Goal: Transaction & Acquisition: Purchase product/service

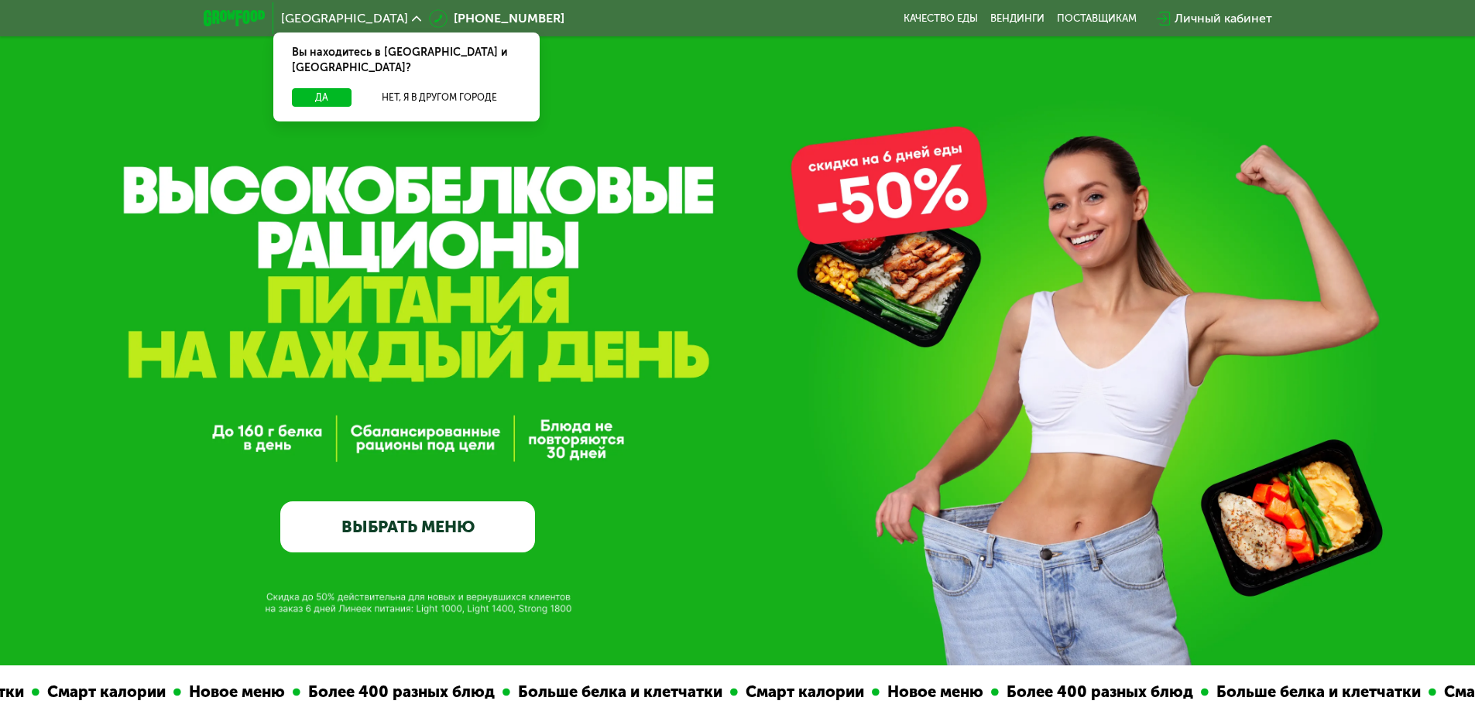
click at [397, 533] on link "ВЫБРАТЬ МЕНЮ" at bounding box center [407, 527] width 255 height 51
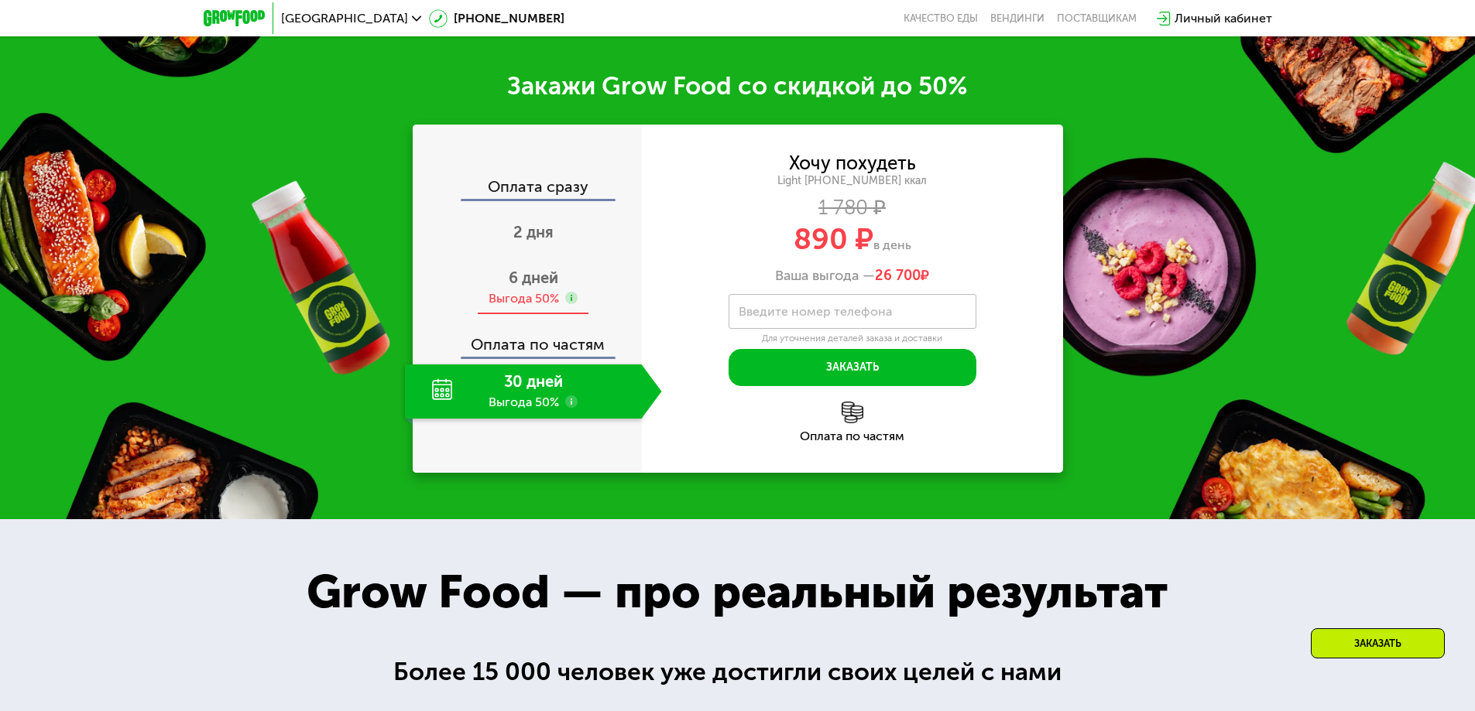
scroll to position [1239, 0]
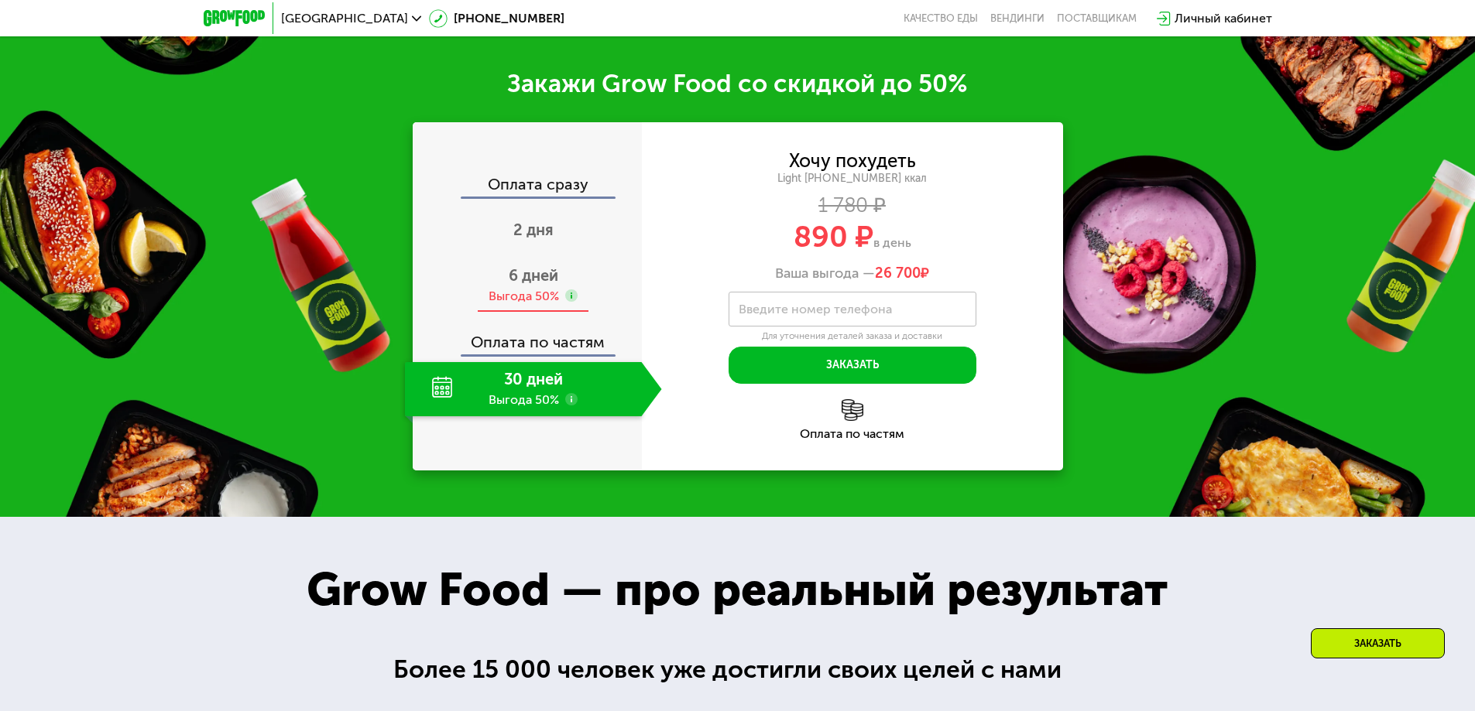
click at [529, 279] on span "6 дней" at bounding box center [534, 275] width 50 height 19
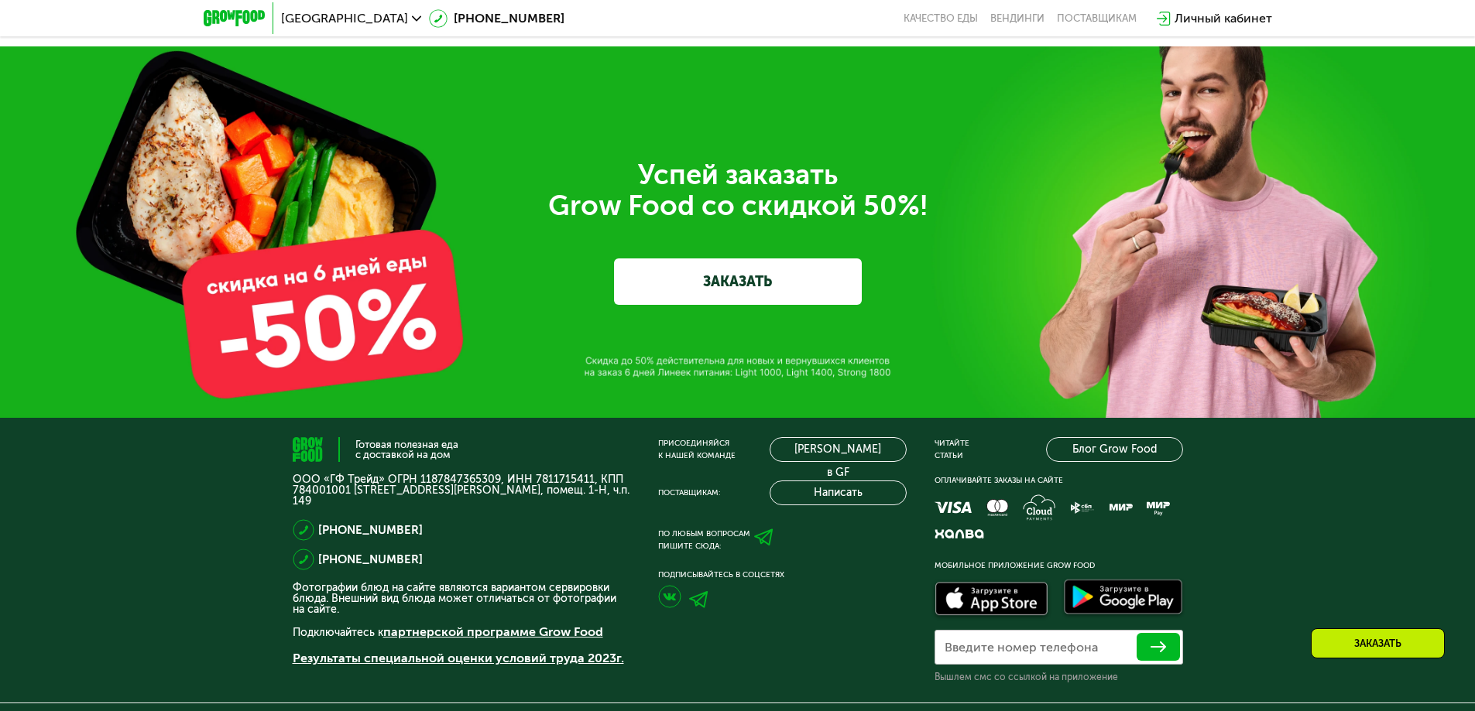
scroll to position [4335, 0]
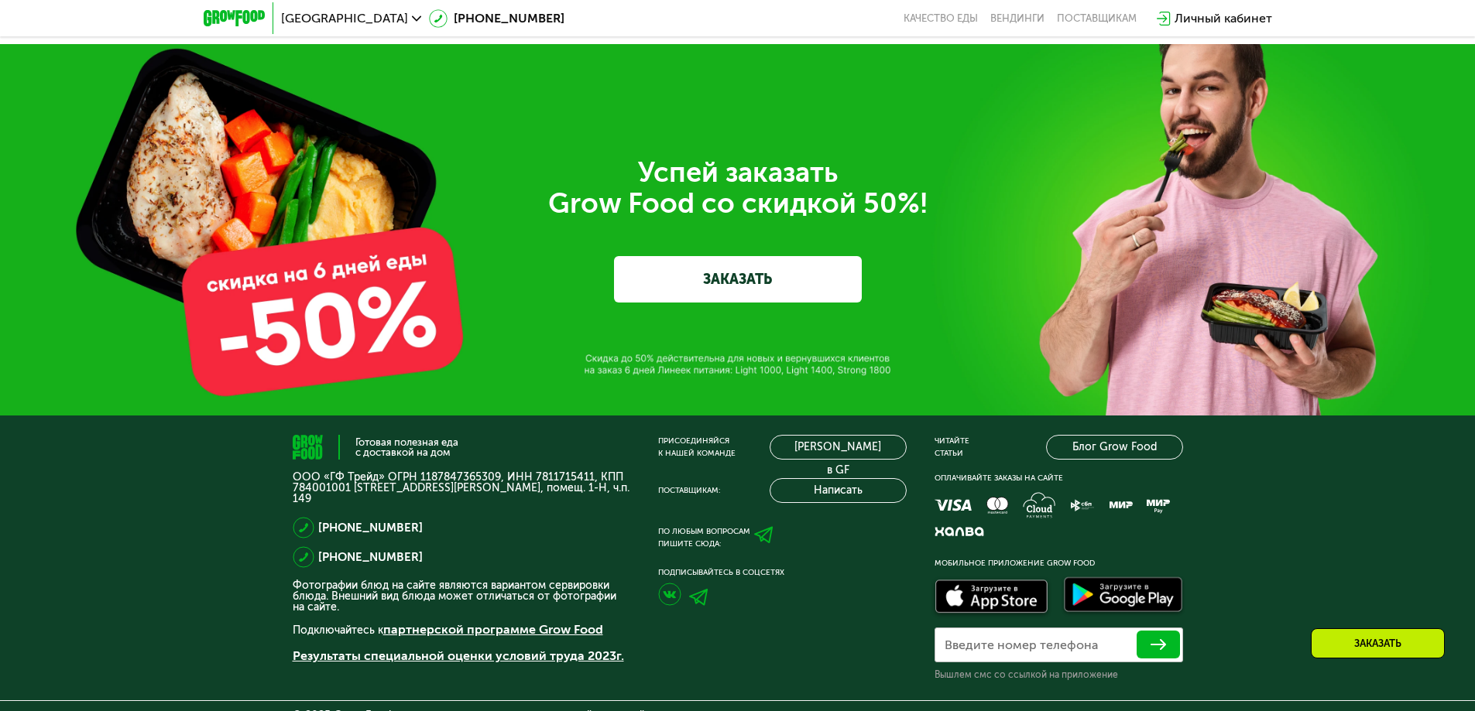
click at [730, 281] on link "ЗАКАЗАТЬ" at bounding box center [738, 279] width 248 height 46
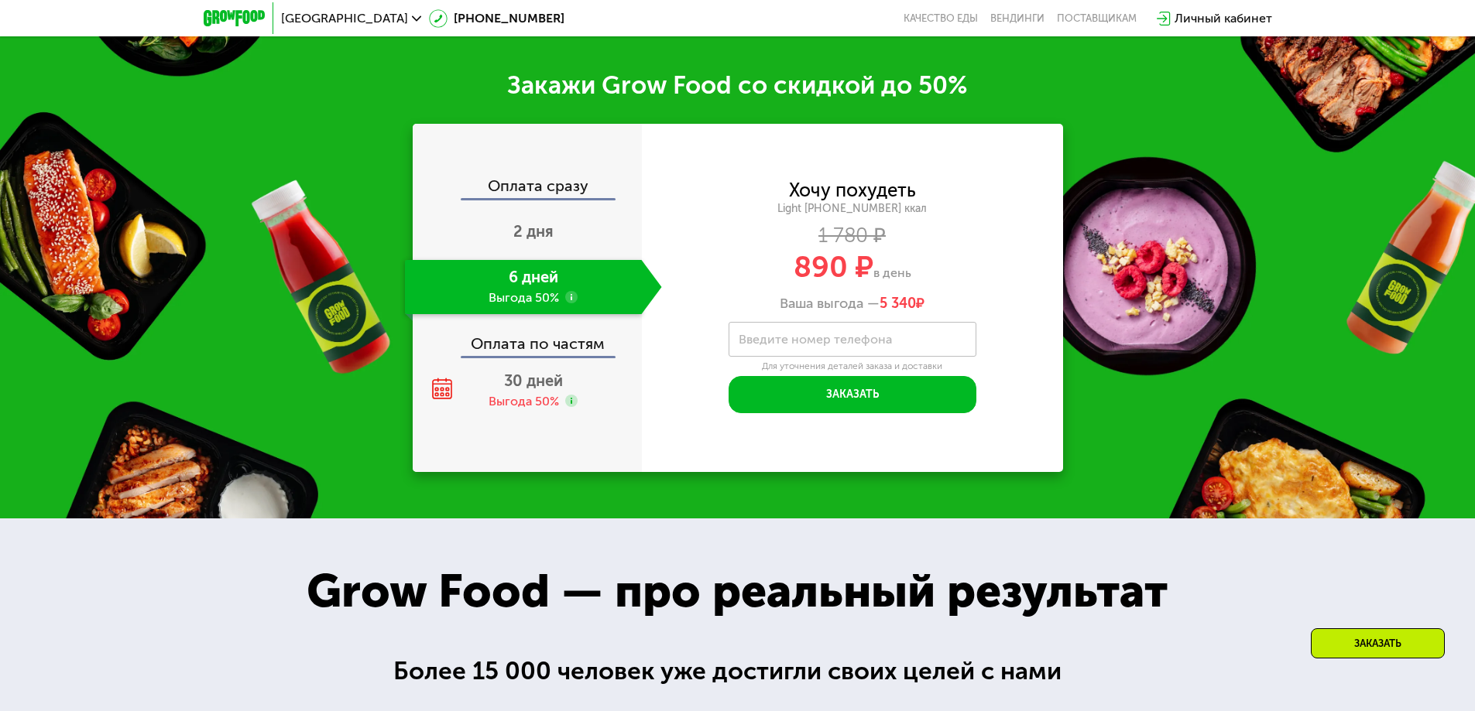
scroll to position [1229, 0]
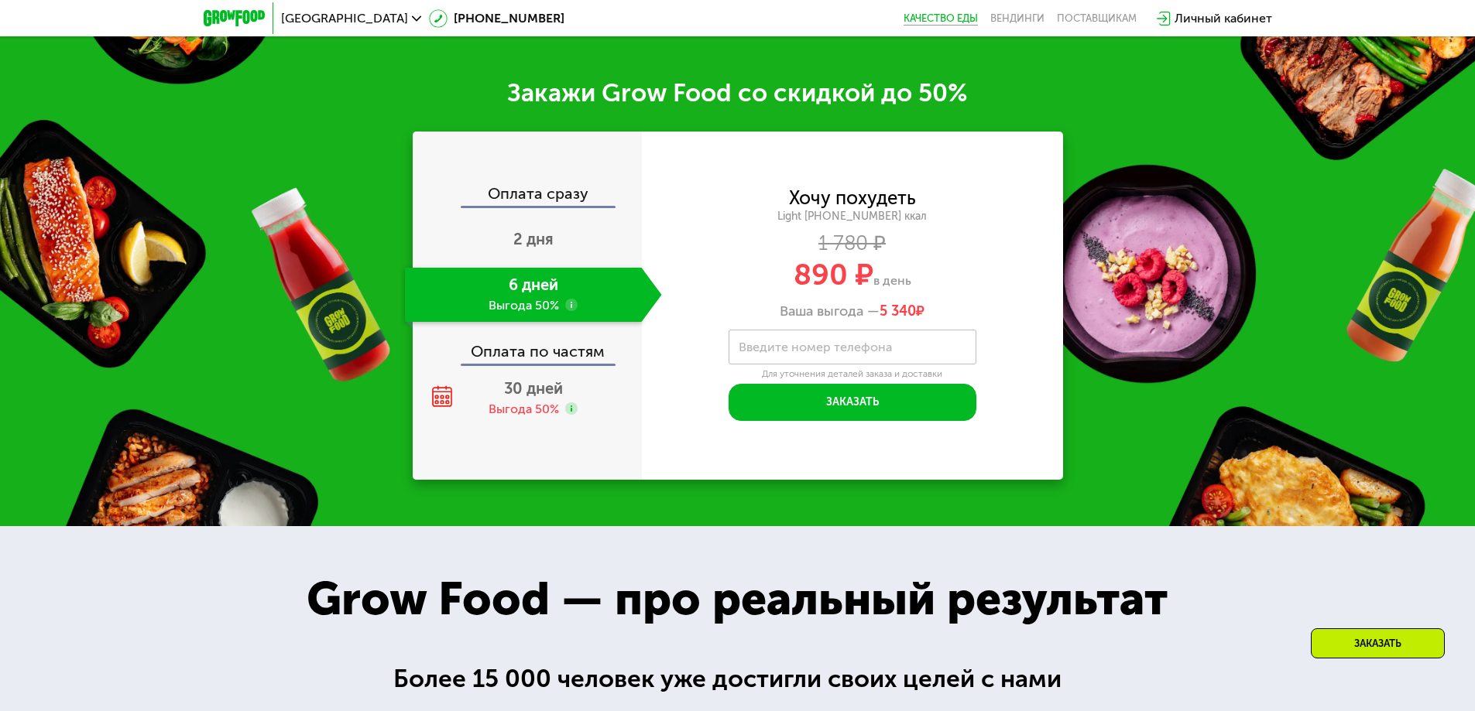
click at [954, 21] on link "Качество еды" at bounding box center [940, 18] width 74 height 12
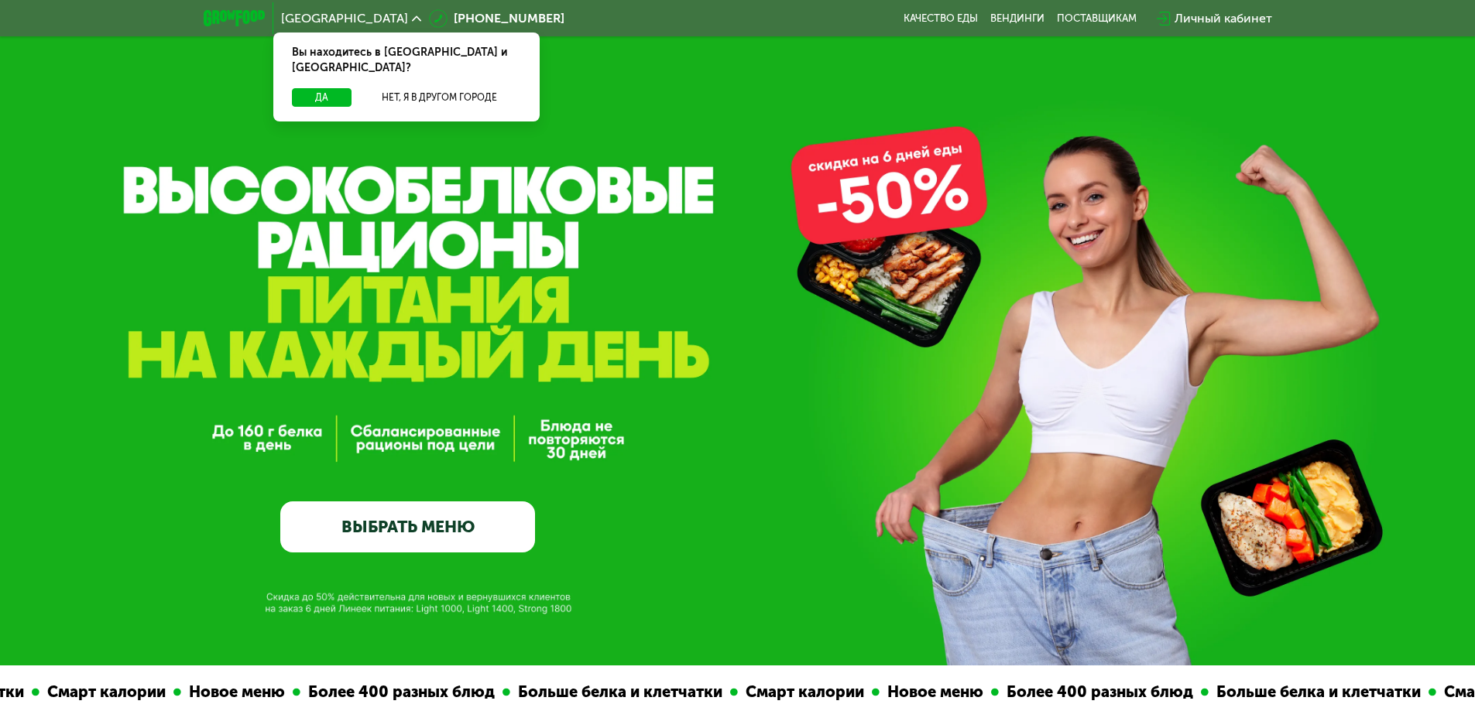
click at [455, 533] on link "ВЫБРАТЬ МЕНЮ" at bounding box center [407, 527] width 255 height 51
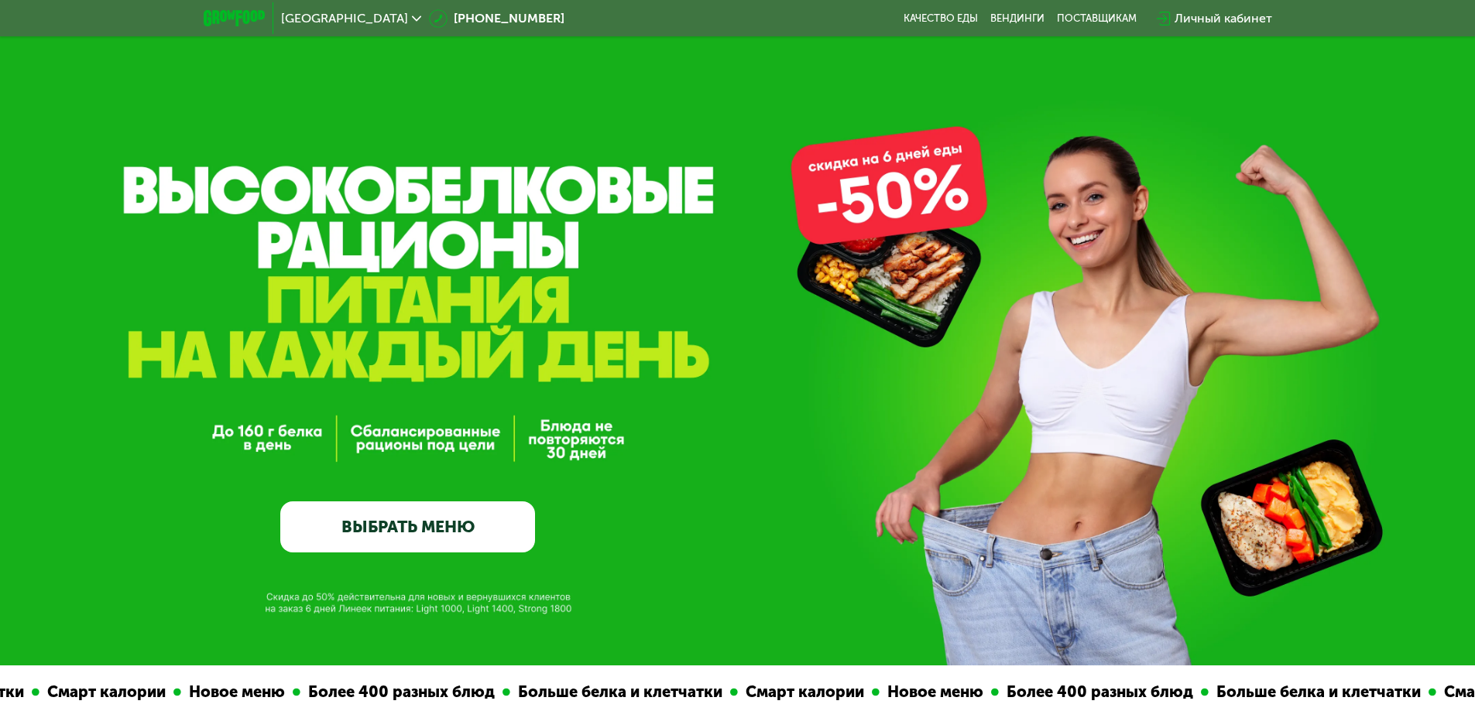
click at [432, 523] on link "ВЫБРАТЬ МЕНЮ" at bounding box center [407, 527] width 255 height 51
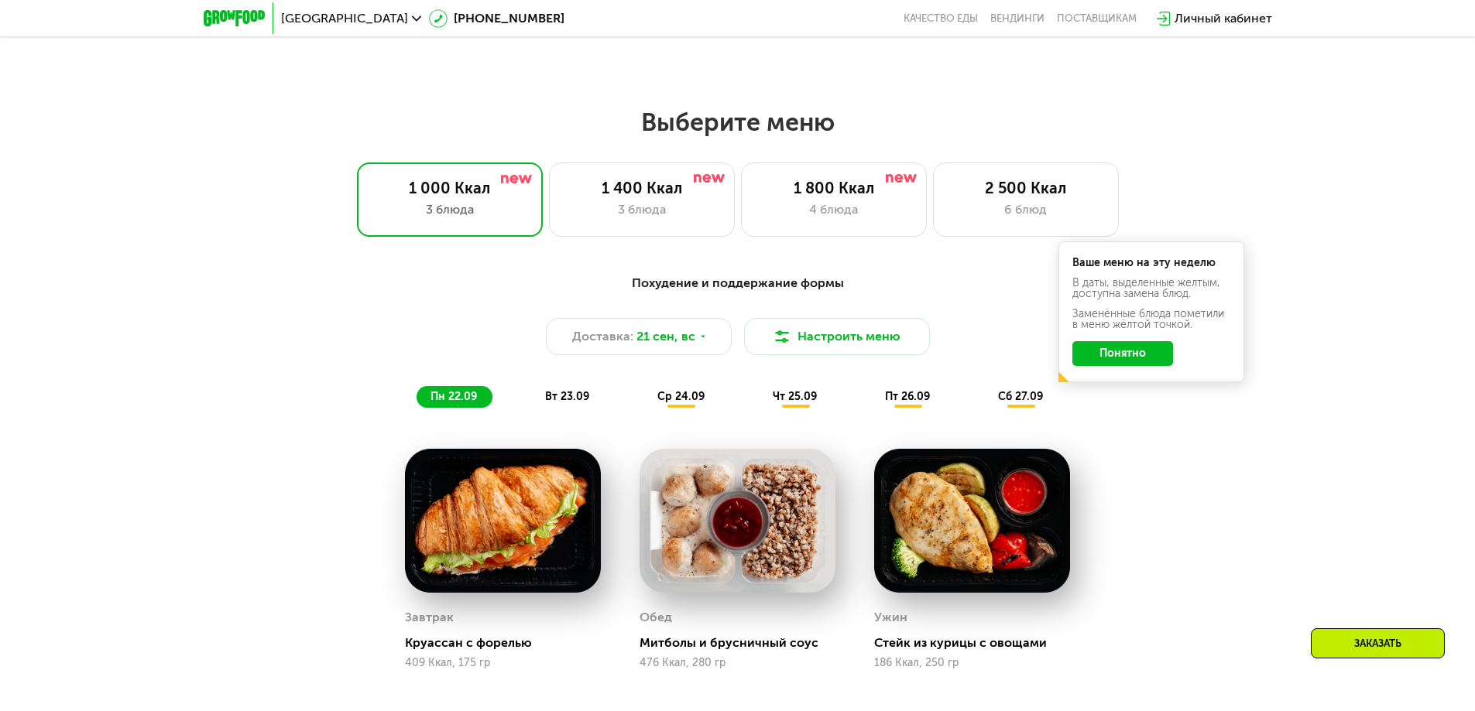
scroll to position [1283, 0]
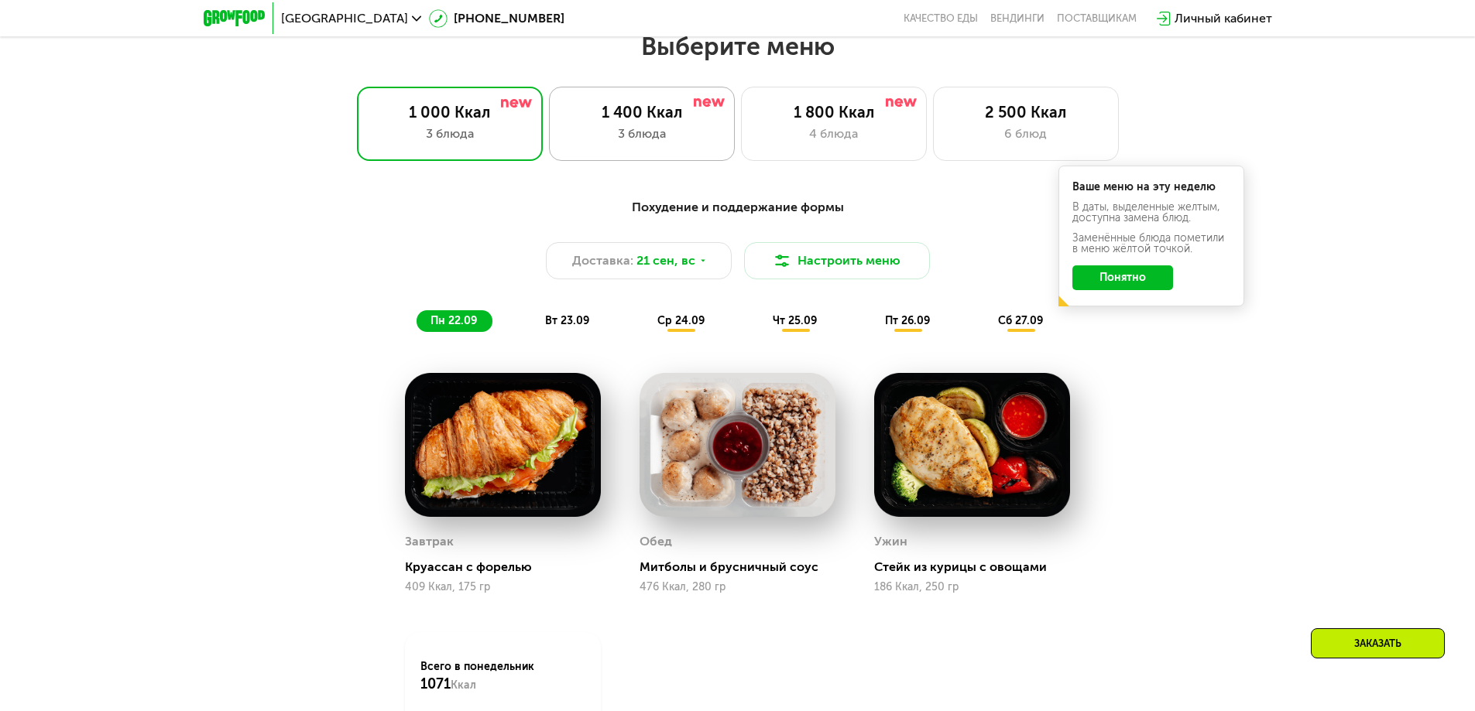
click at [643, 140] on div "3 блюда" at bounding box center [641, 134] width 153 height 19
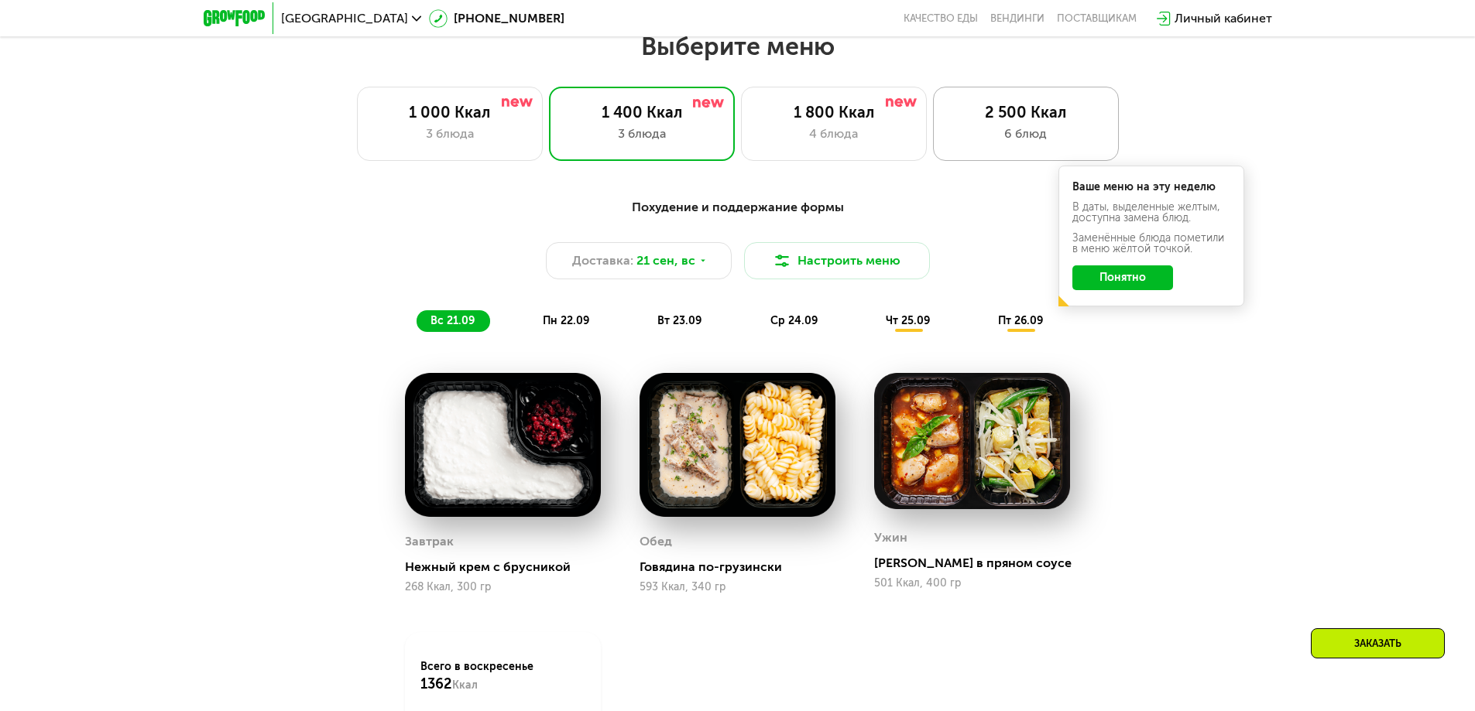
click at [1008, 131] on div "6 блюд" at bounding box center [1025, 134] width 153 height 19
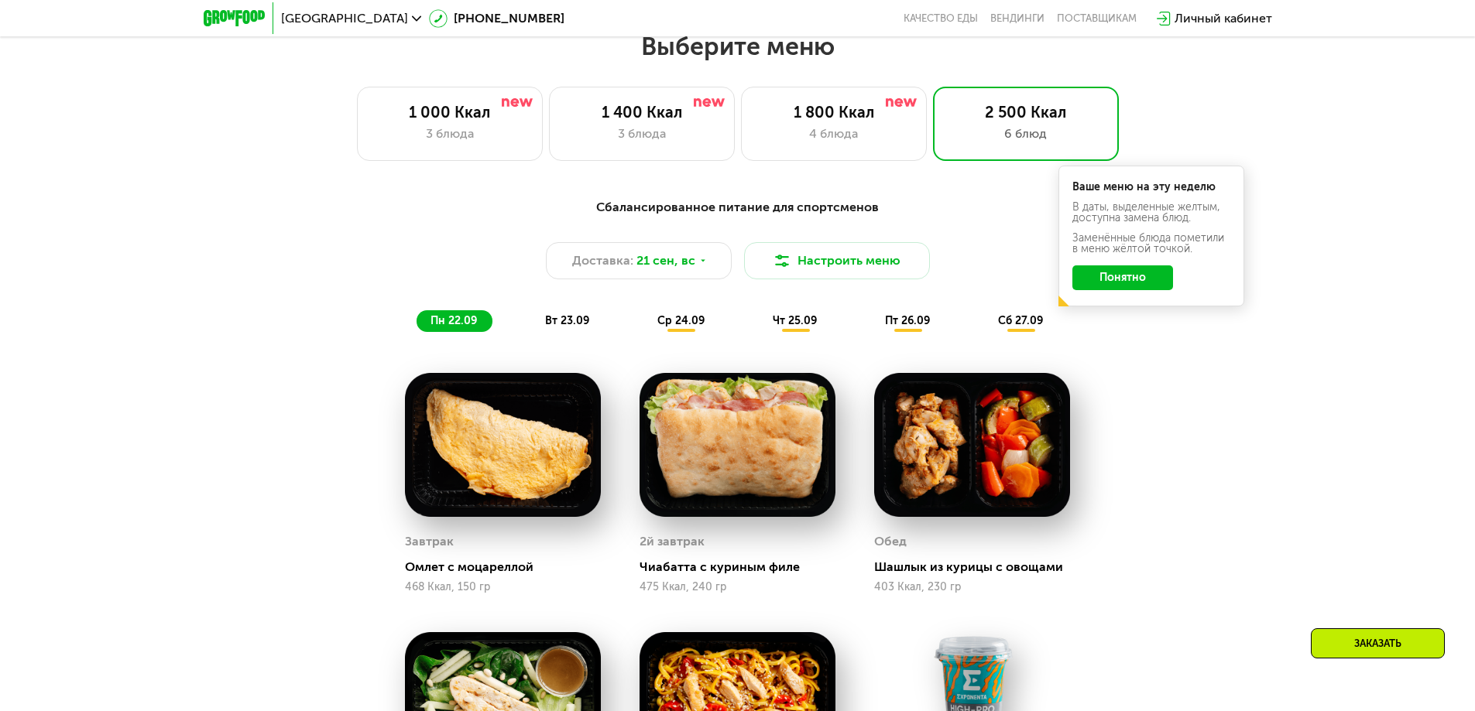
click at [587, 323] on span "вт 23.09" at bounding box center [567, 320] width 44 height 13
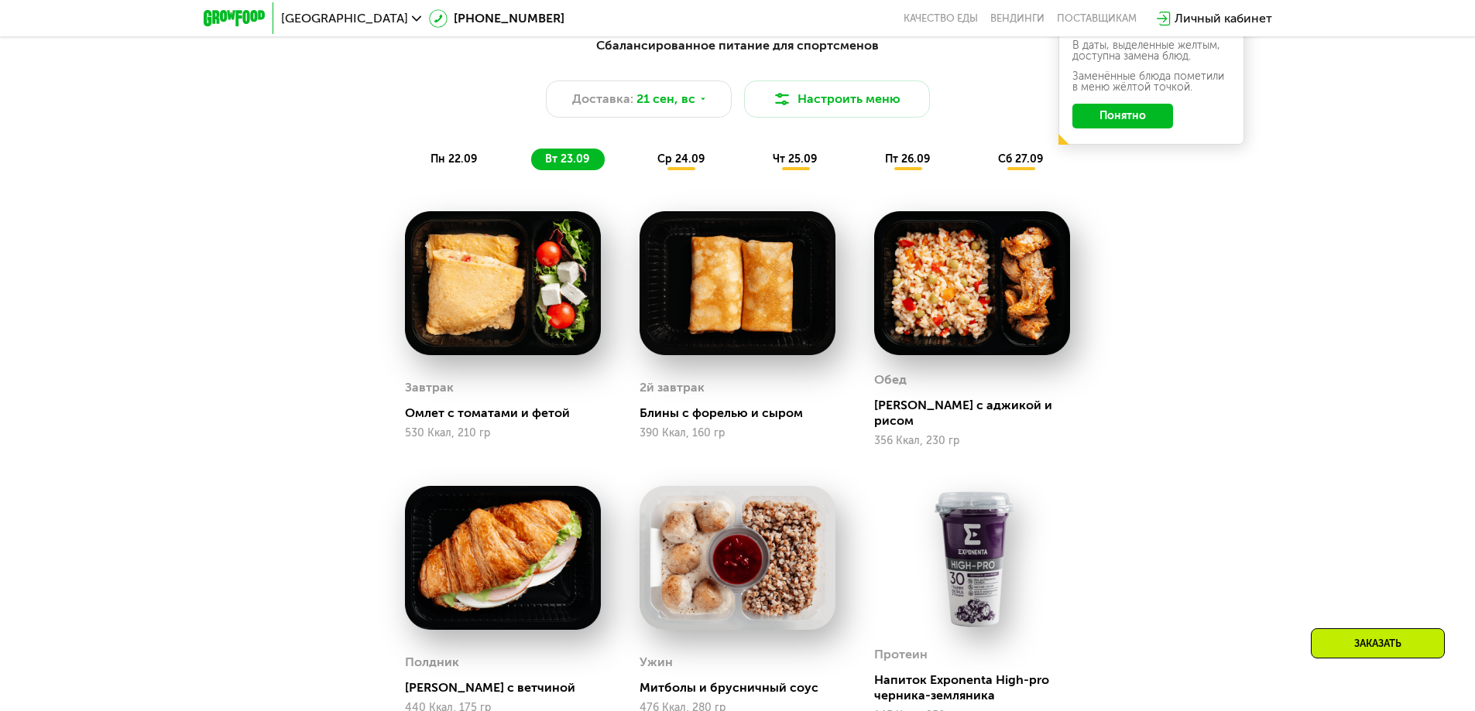
scroll to position [1438, 0]
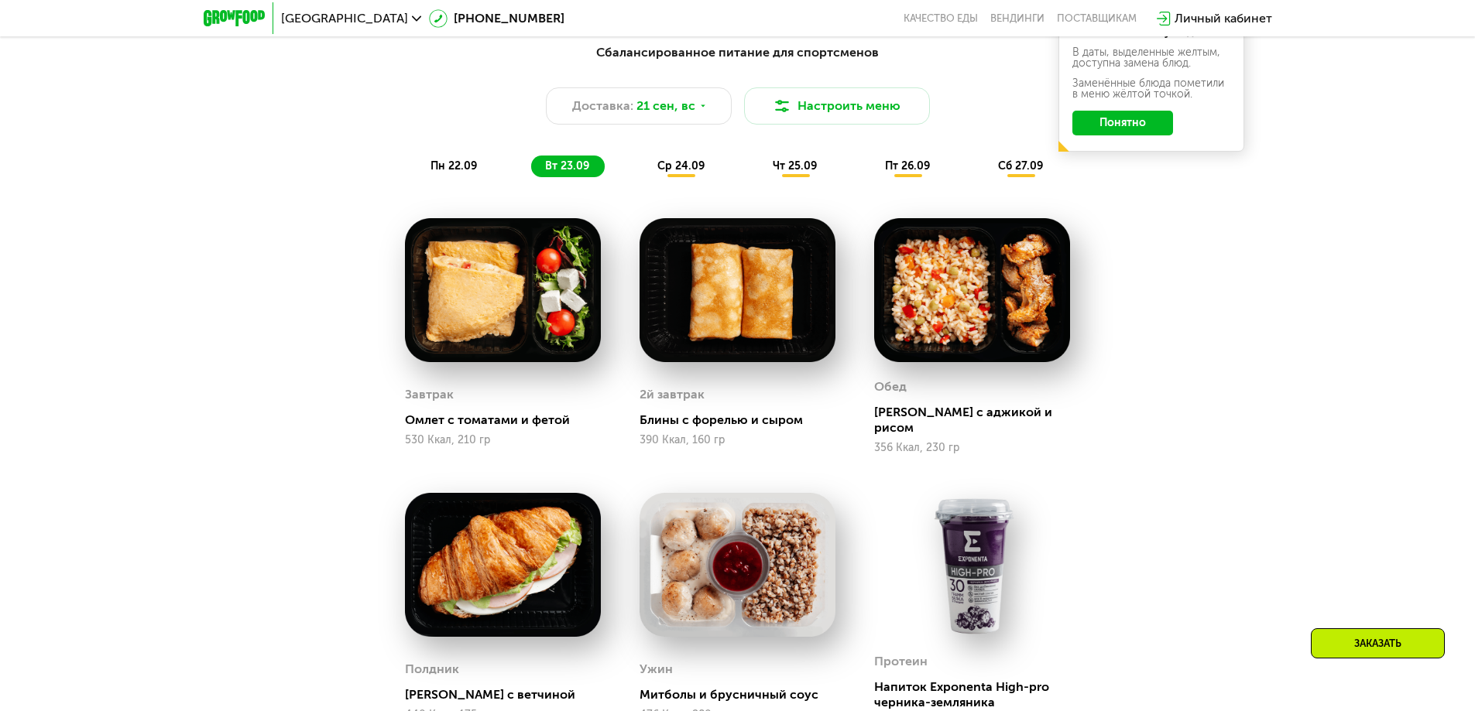
click at [682, 164] on span "ср 24.09" at bounding box center [680, 165] width 47 height 13
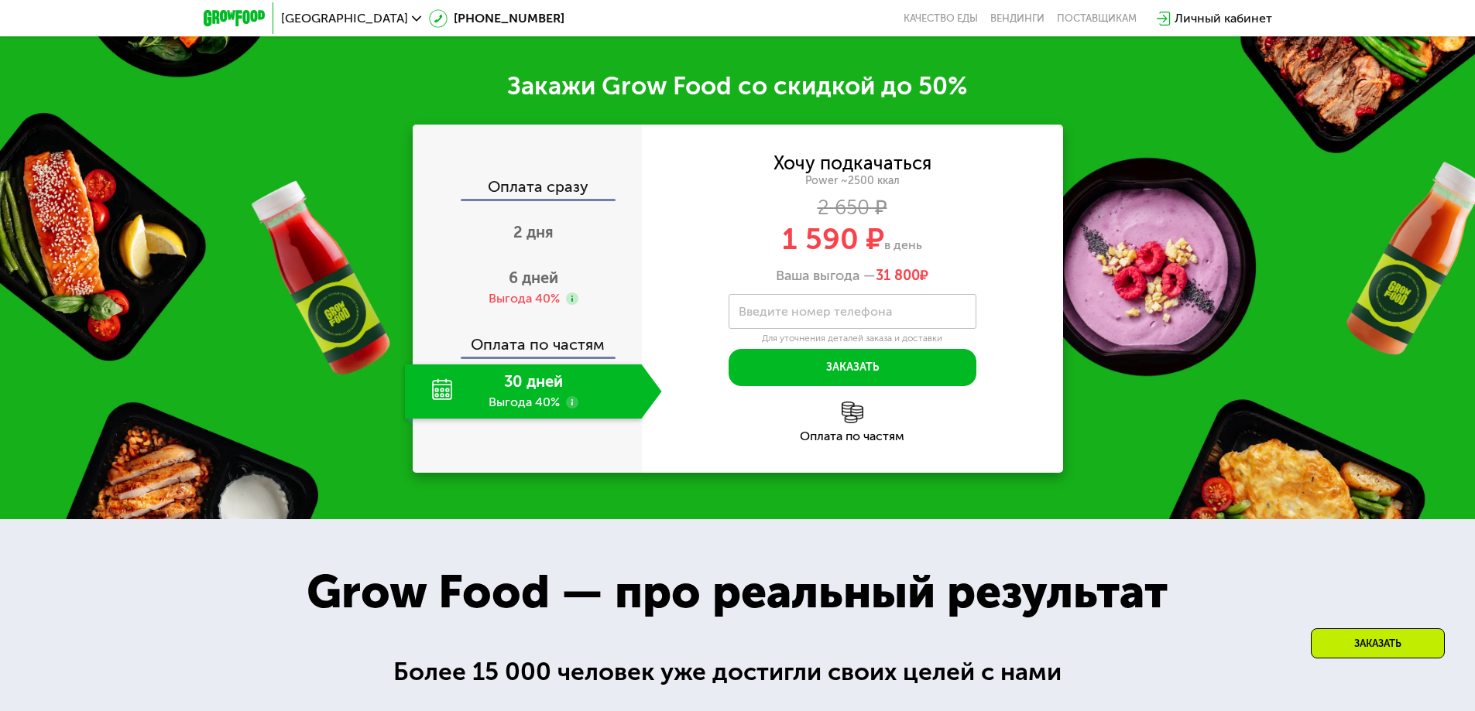
scroll to position [2445, 0]
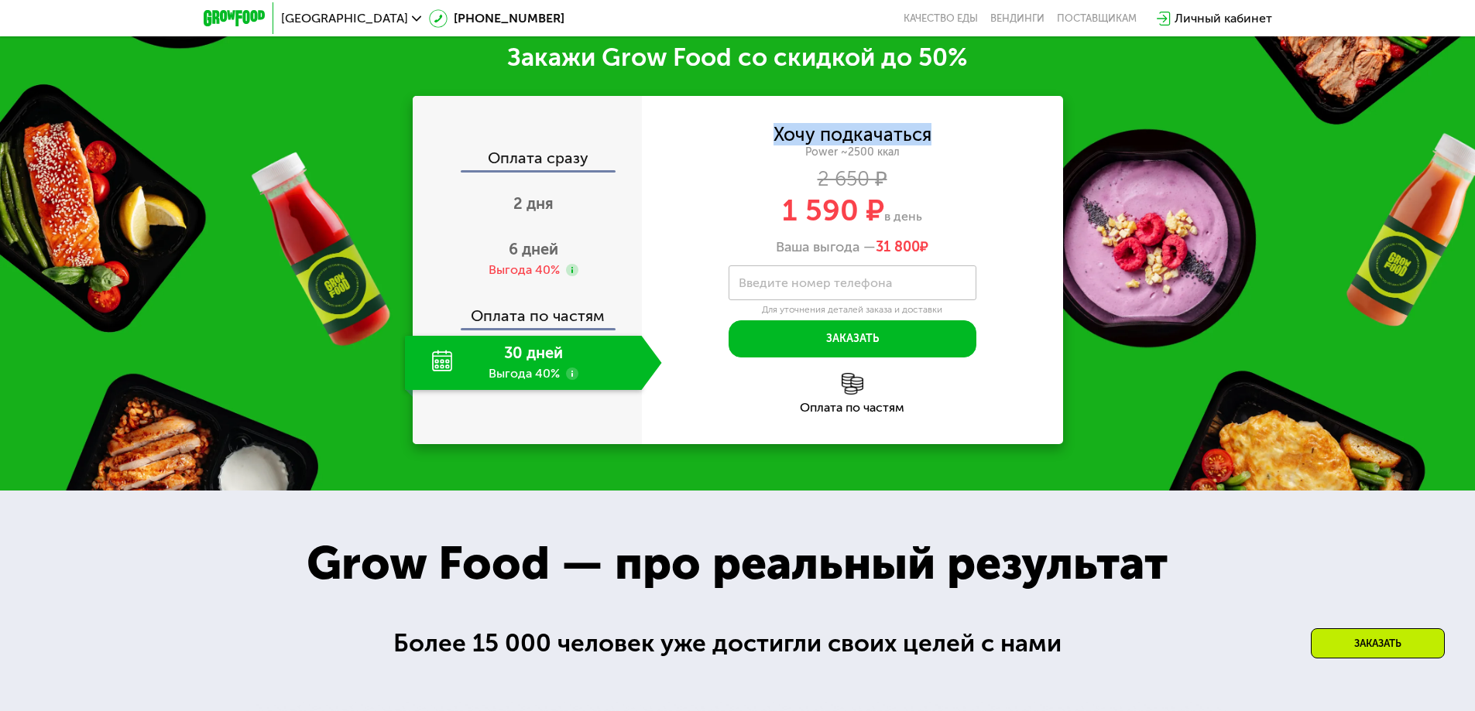
drag, startPoint x: 774, startPoint y: 202, endPoint x: 914, endPoint y: 213, distance: 140.5
click at [933, 209] on div "Хочу подкачаться Power ~2500 ккал 2 650 ₽ 1 590 ₽ в день Ваша выгода — 31 800 ₽" at bounding box center [852, 191] width 421 height 130
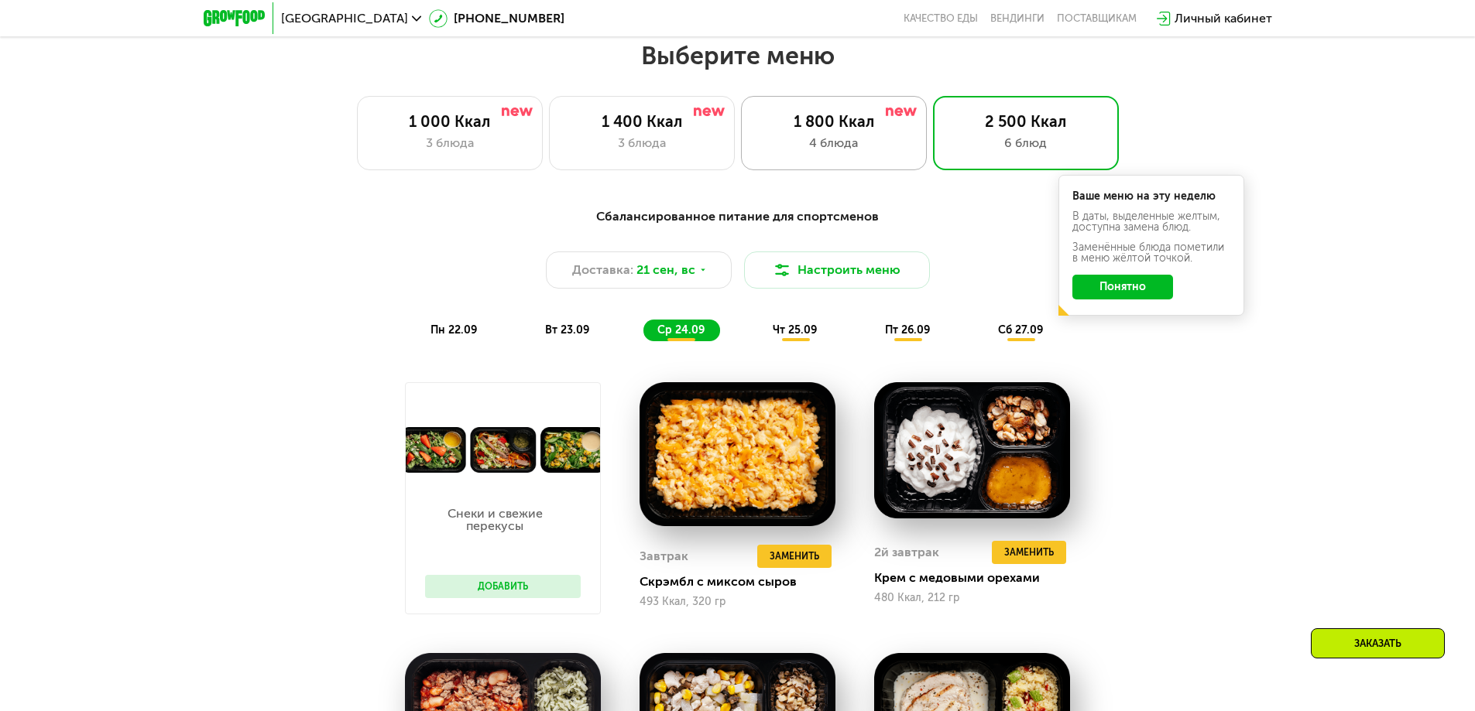
scroll to position [1283, 0]
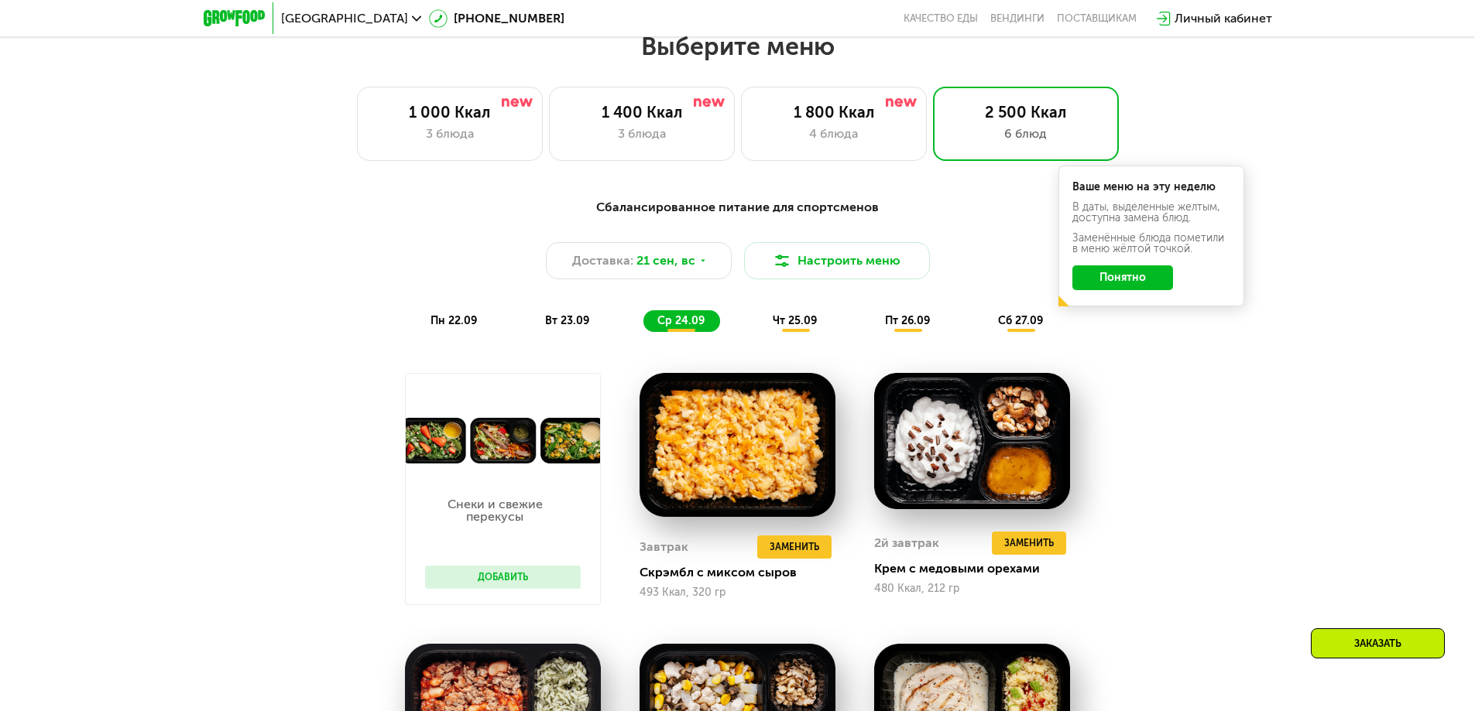
click at [1122, 282] on button "Понятно" at bounding box center [1122, 278] width 101 height 25
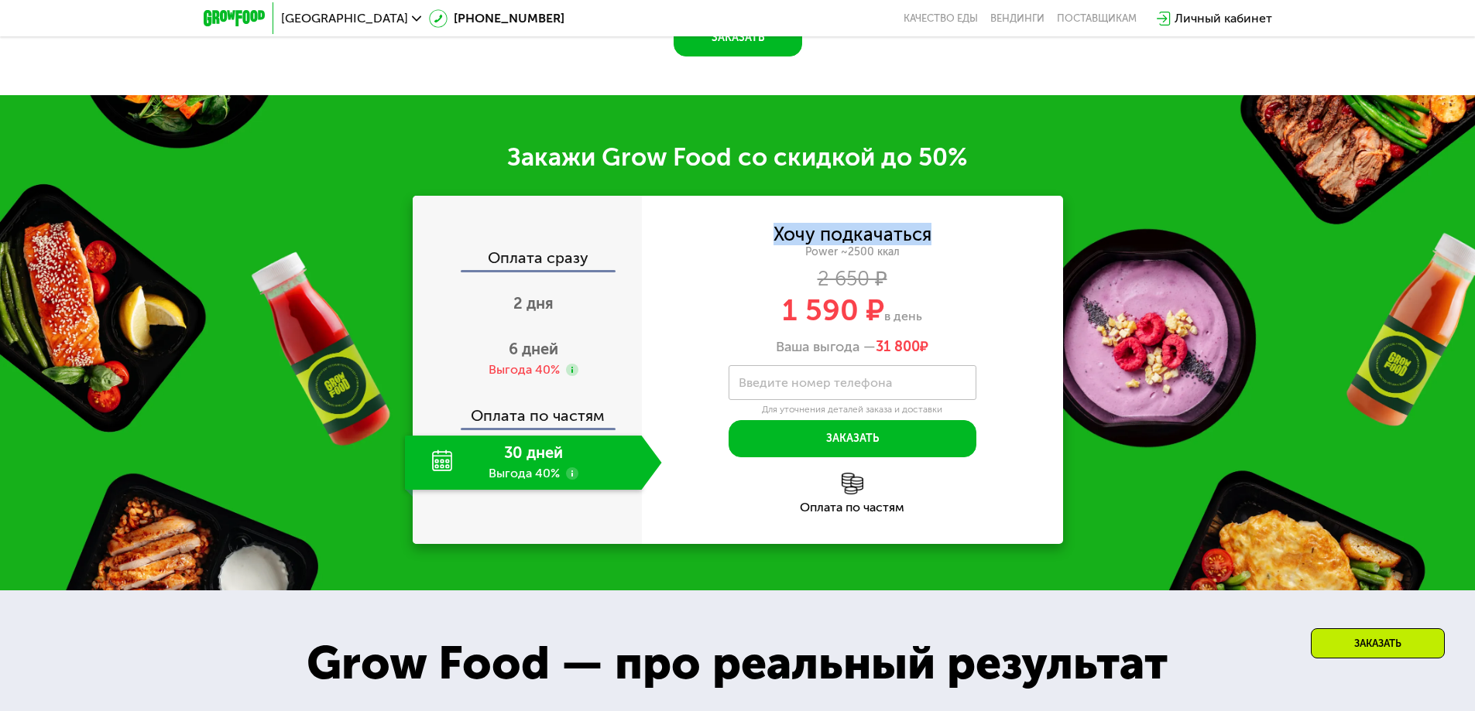
scroll to position [2367, 0]
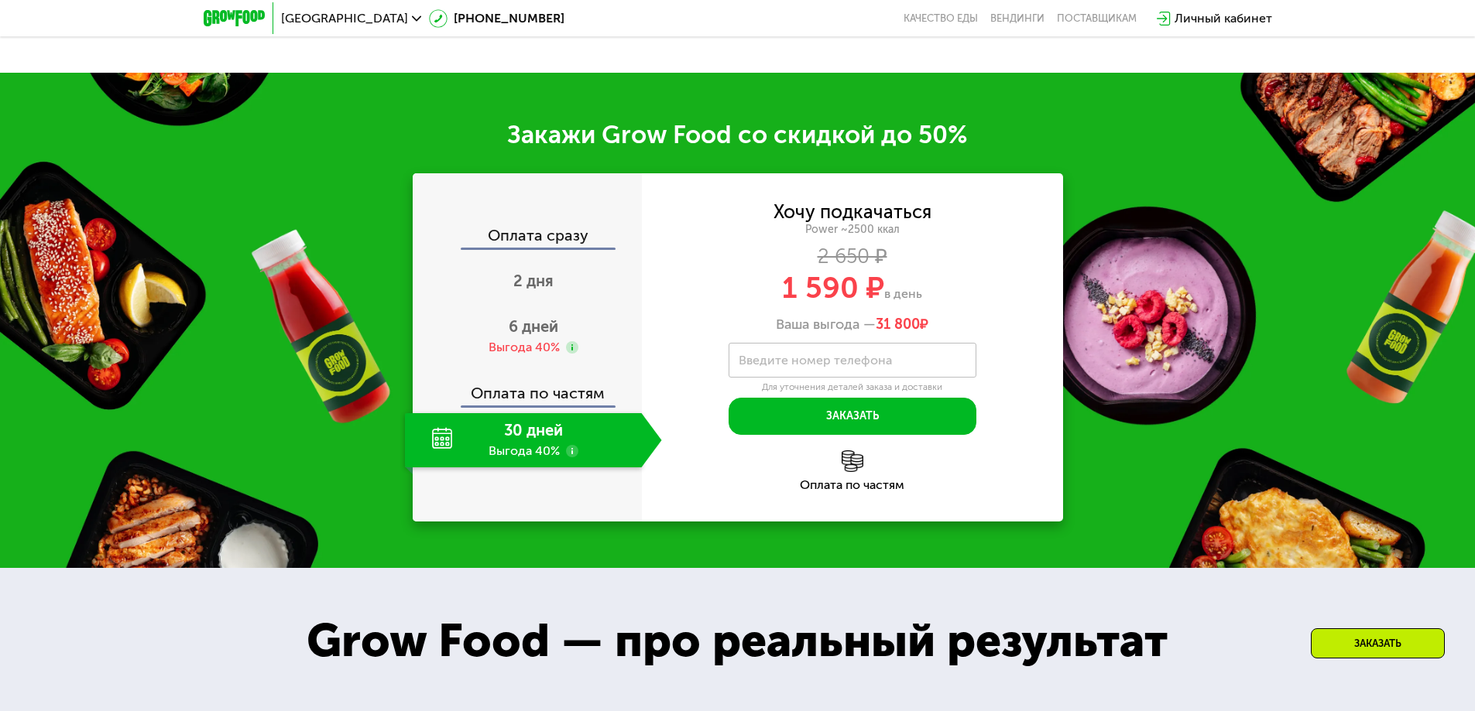
click at [523, 468] on div "30 дней Выгода 40%" at bounding box center [523, 440] width 237 height 54
drag, startPoint x: 783, startPoint y: 365, endPoint x: 928, endPoint y: 362, distance: 145.6
click at [928, 303] on div "1 590 ₽ в день" at bounding box center [852, 287] width 421 height 29
click at [899, 334] on div "Хочу подкачаться Power ~2500 ккал 2 650 ₽ 1 590 ₽ в день Ваша выгода — 31 800 ₽" at bounding box center [852, 269] width 421 height 130
drag, startPoint x: 905, startPoint y: 401, endPoint x: 752, endPoint y: 403, distance: 153.3
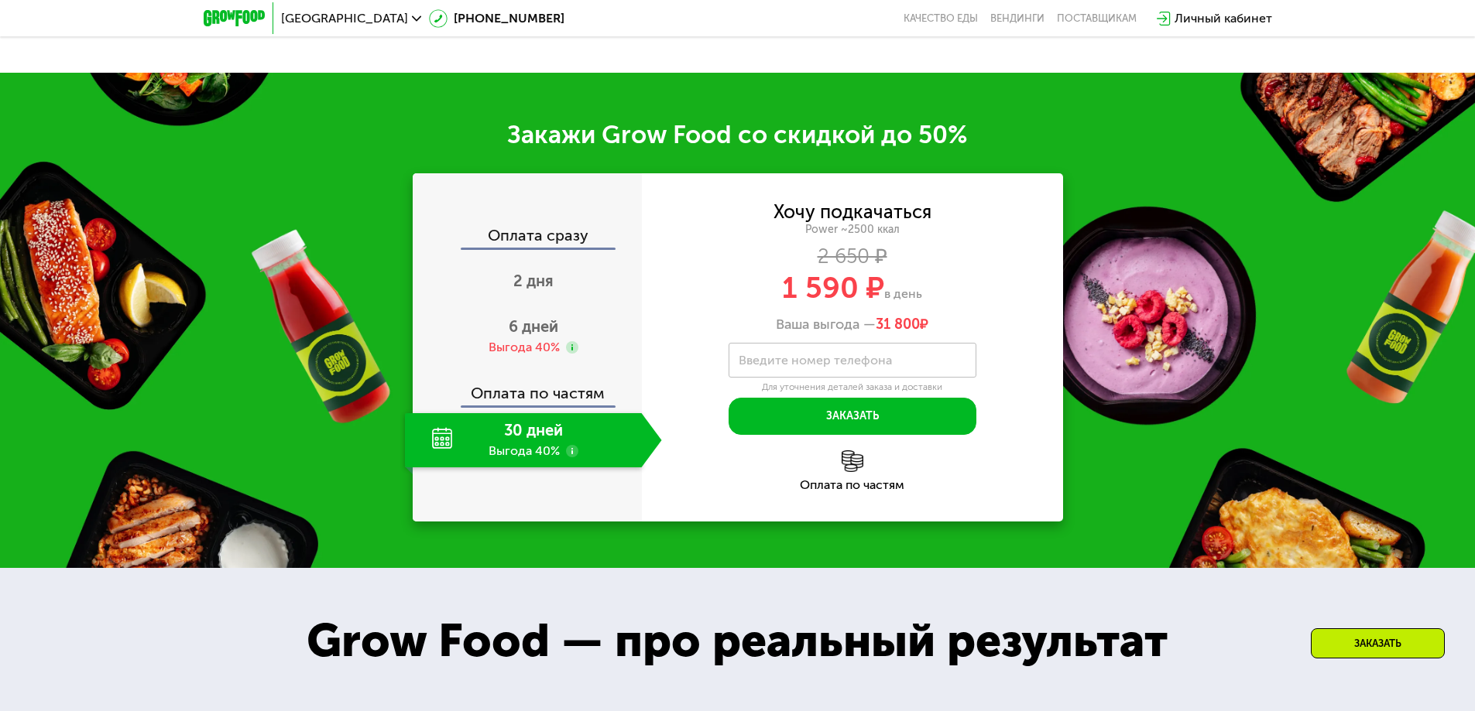
click at [752, 334] on div "Ваша выгода — 31 800 ₽" at bounding box center [852, 325] width 421 height 17
click at [889, 333] on span "31 800" at bounding box center [898, 324] width 44 height 17
click at [874, 435] on button "Заказать" at bounding box center [852, 416] width 248 height 37
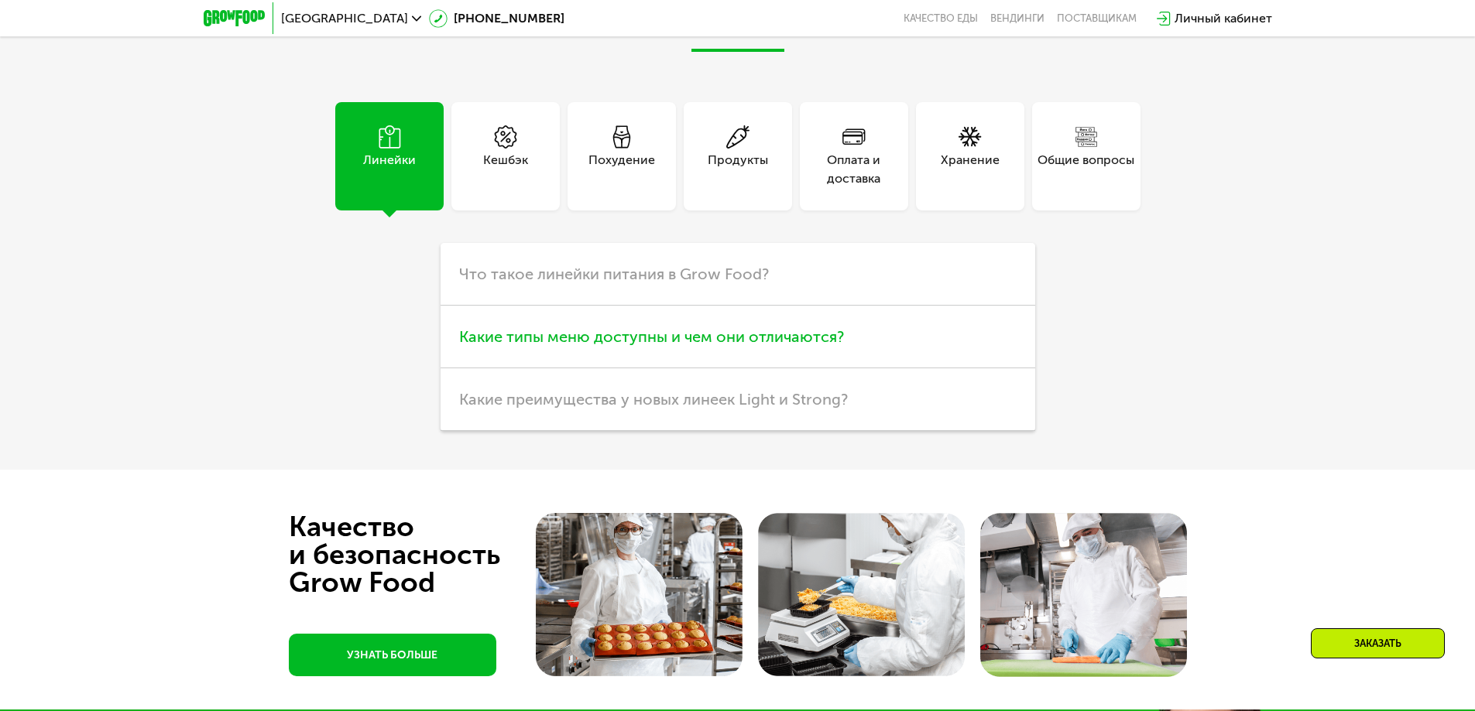
scroll to position [4844, 0]
